Goal: Book appointment/travel/reservation

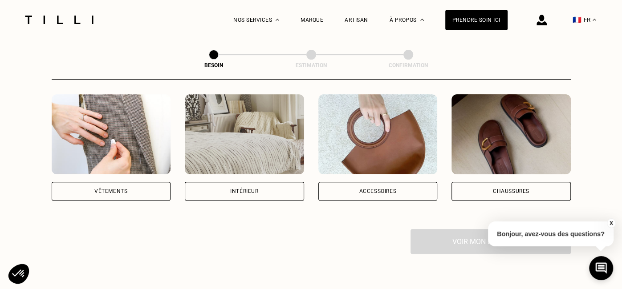
scroll to position [175, 0]
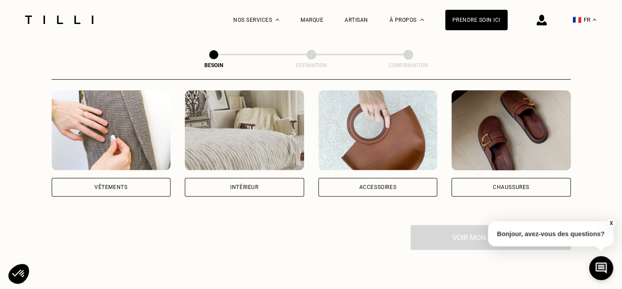
click at [235, 185] on div "Intérieur" at bounding box center [244, 187] width 28 height 5
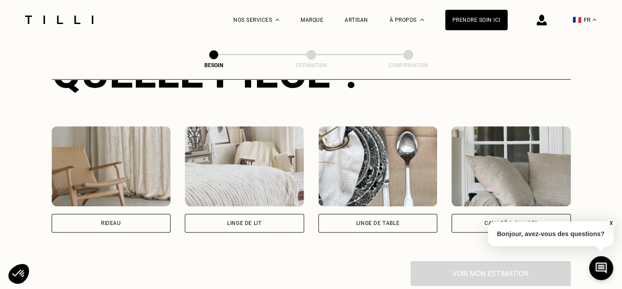
scroll to position [383, 0]
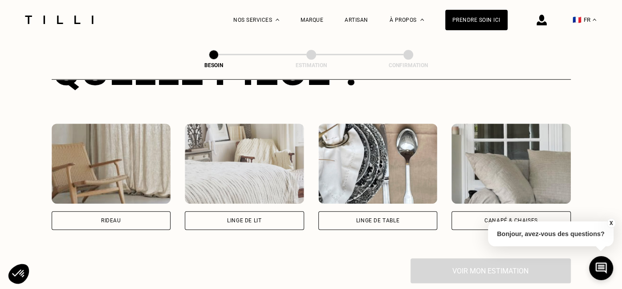
click at [110, 218] on div "Rideau" at bounding box center [111, 220] width 20 height 5
select select "FR"
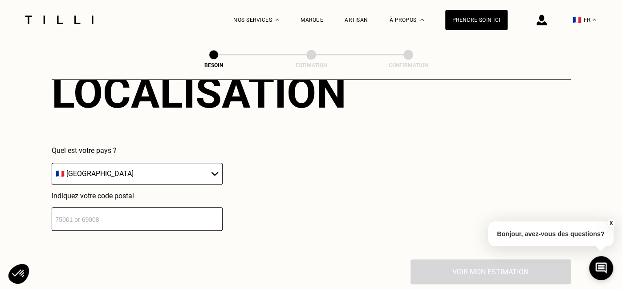
scroll to position [605, 0]
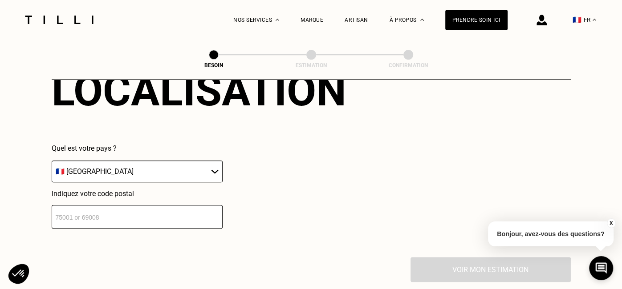
click at [609, 220] on button "X" at bounding box center [611, 224] width 9 height 10
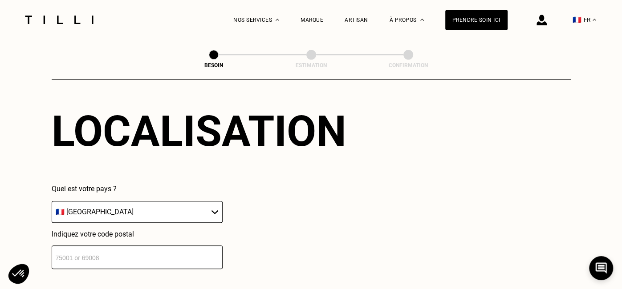
scroll to position [563, 0]
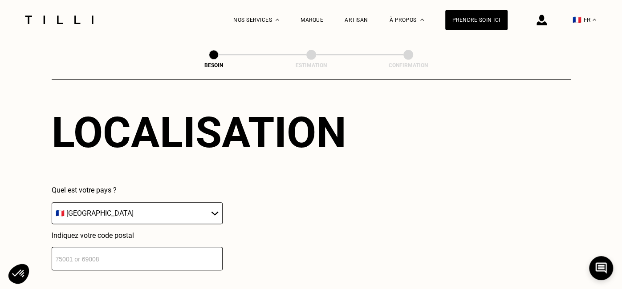
click at [68, 247] on input "number" at bounding box center [137, 259] width 171 height 24
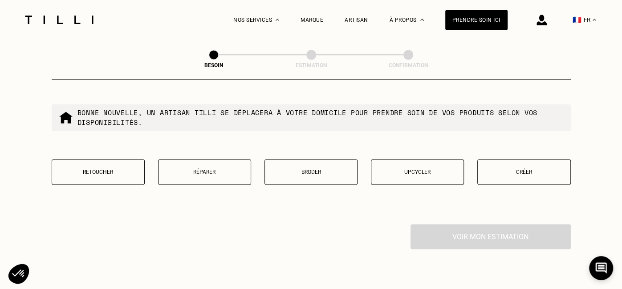
scroll to position [866, 0]
type input "92200"
click at [108, 168] on p "Retoucher" at bounding box center [98, 171] width 83 height 6
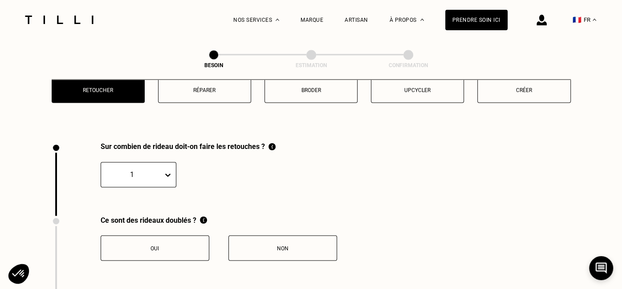
scroll to position [977, 0]
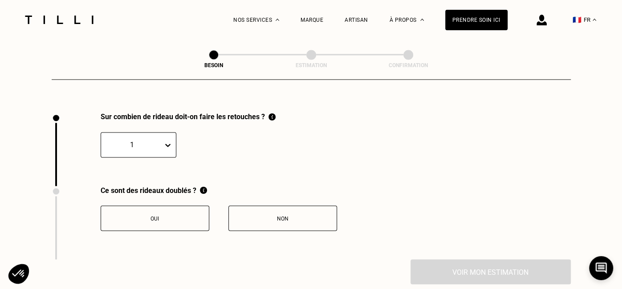
click at [168, 141] on icon at bounding box center [167, 145] width 9 height 9
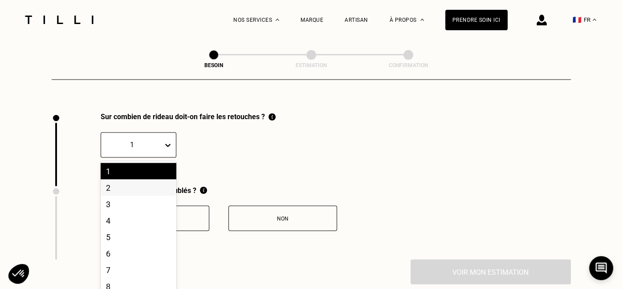
click at [118, 179] on div "2" at bounding box center [139, 187] width 76 height 16
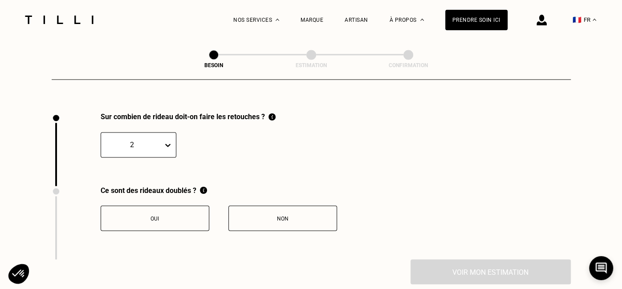
click at [288, 216] on div "Non" at bounding box center [282, 219] width 99 height 6
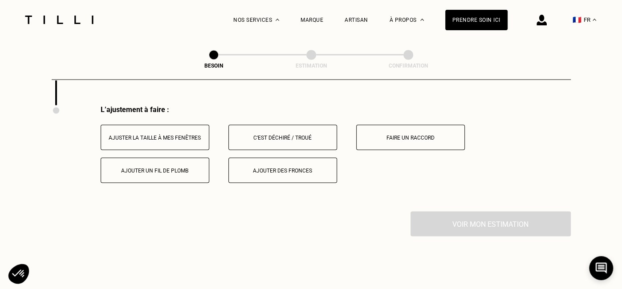
scroll to position [1133, 0]
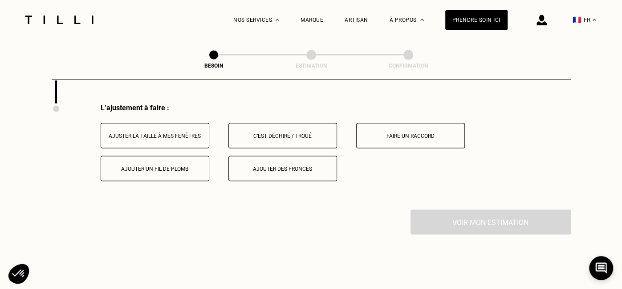
click at [181, 133] on div "Ajuster la taille à mes fenêtres" at bounding box center [155, 136] width 99 height 6
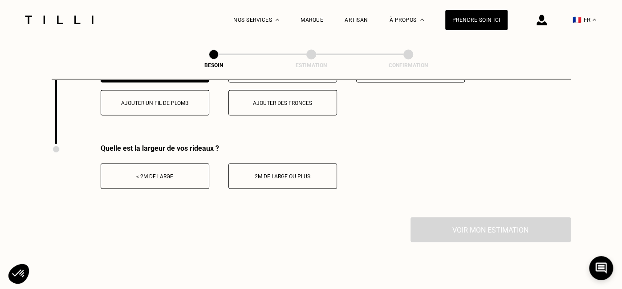
scroll to position [1199, 0]
click at [101, 57] on button "Ajuster la taille à mes fenêtres" at bounding box center [155, 69] width 109 height 25
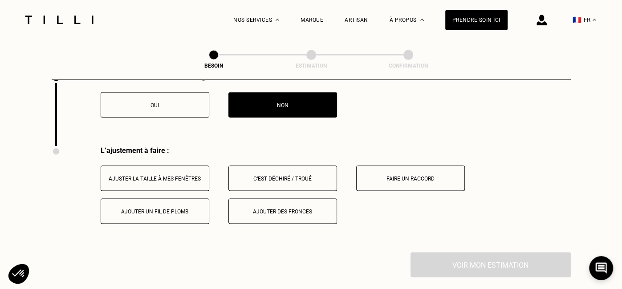
scroll to position [1090, 0]
click at [163, 175] on div "Ajuster la taille à mes fenêtres" at bounding box center [155, 178] width 99 height 6
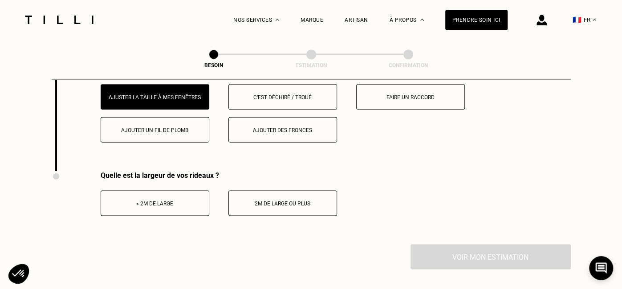
scroll to position [1178, 0]
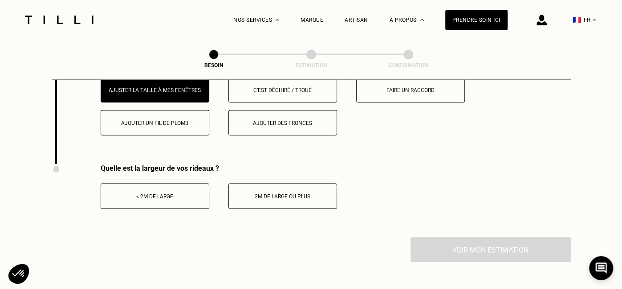
click at [296, 194] on div "2m de large ou plus" at bounding box center [282, 197] width 99 height 6
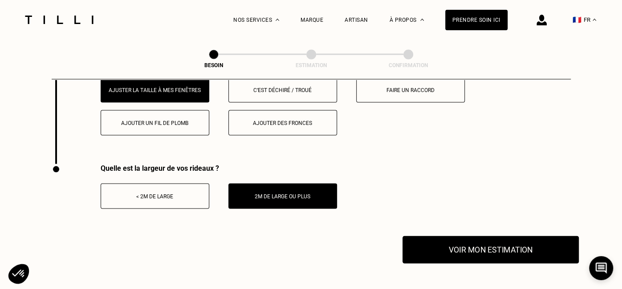
click at [476, 236] on button "Voir mon estimation" at bounding box center [491, 250] width 176 height 28
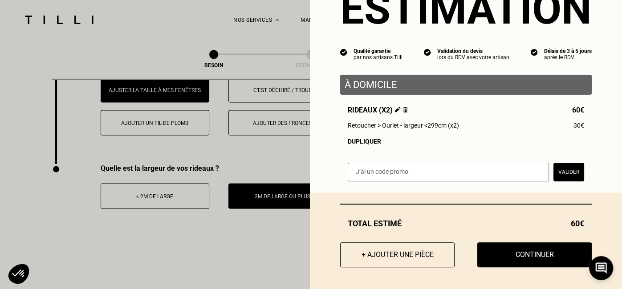
scroll to position [0, 0]
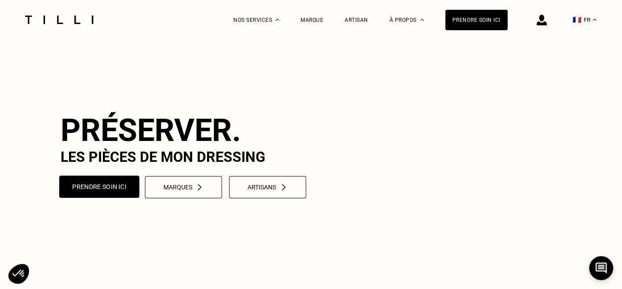
click at [99, 198] on button "Prendre soin ici" at bounding box center [99, 187] width 80 height 22
